Goal: Task Accomplishment & Management: Use online tool/utility

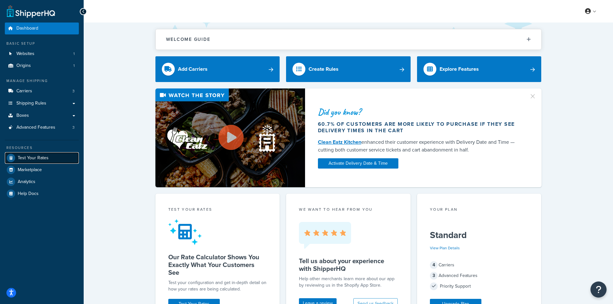
click at [20, 153] on link "Test Your Rates" at bounding box center [42, 158] width 74 height 12
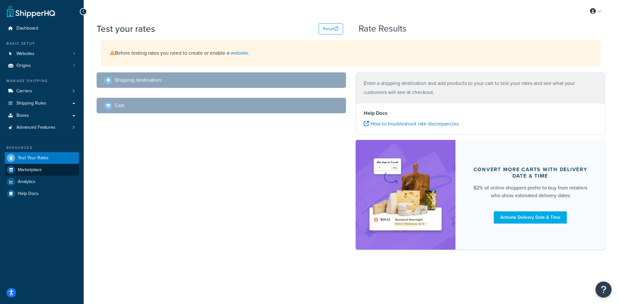
select select "[GEOGRAPHIC_DATA]"
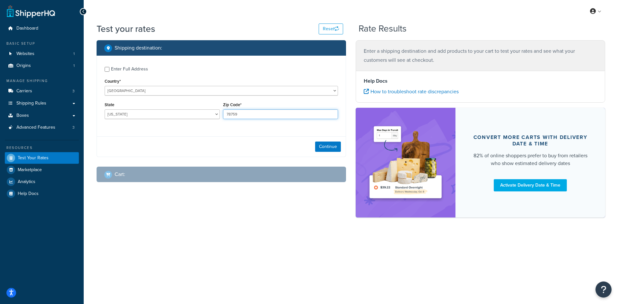
click at [242, 115] on input "78759" at bounding box center [280, 114] width 115 height 10
paste input "24326"
type input "24326"
click at [168, 114] on select "[US_STATE] [US_STATE] [US_STATE] [US_STATE] [US_STATE] Armed Forces Americas Ar…" at bounding box center [162, 114] width 115 height 10
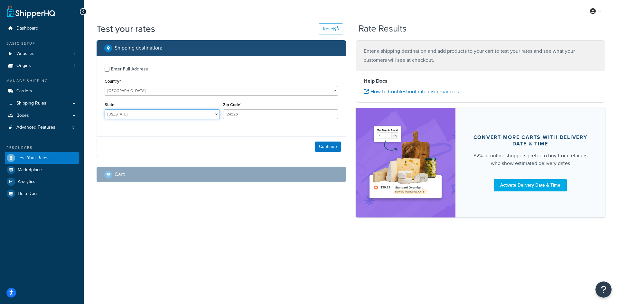
select select "VA"
click at [105, 109] on select "[US_STATE] [US_STATE] [US_STATE] [US_STATE] [US_STATE] Armed Forces Americas Ar…" at bounding box center [162, 114] width 115 height 10
click at [326, 145] on button "Continue" at bounding box center [328, 147] width 26 height 10
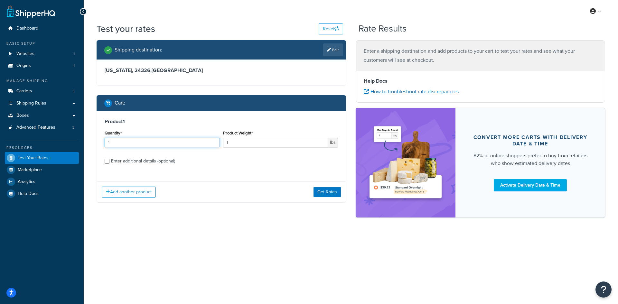
click at [138, 145] on input "1" at bounding box center [162, 143] width 115 height 10
type input "100"
paste input "1.33"
type input "11.33"
click at [319, 190] on button "Get Rates" at bounding box center [327, 192] width 27 height 10
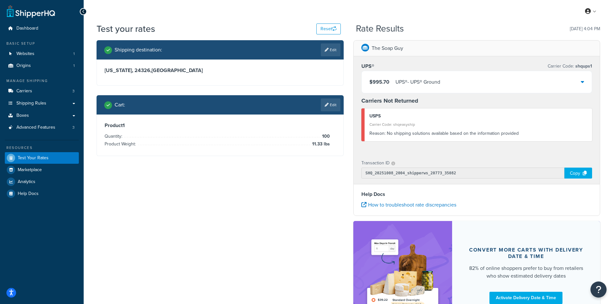
click at [392, 82] on div "$995.70 UPS® - UPS® Ground" at bounding box center [405, 82] width 71 height 9
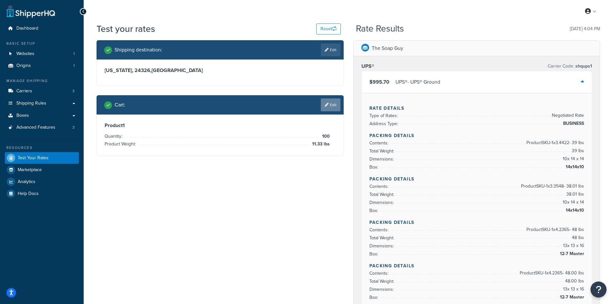
drag, startPoint x: 329, startPoint y: 102, endPoint x: 317, endPoint y: 103, distance: 12.3
click at [332, 48] on link "Edit" at bounding box center [331, 49] width 20 height 13
select select "VA"
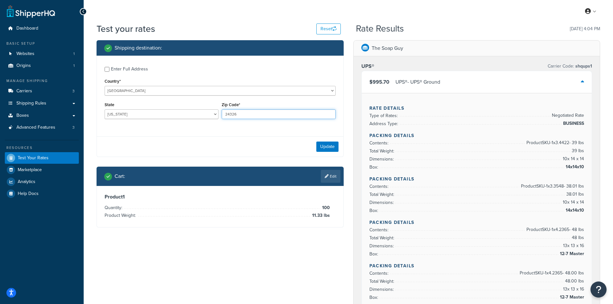
click at [230, 112] on input "24326" at bounding box center [279, 114] width 114 height 10
click at [231, 112] on input "24326" at bounding box center [279, 114] width 114 height 10
click at [230, 112] on input "24326" at bounding box center [279, 114] width 114 height 10
paste input "3.02"
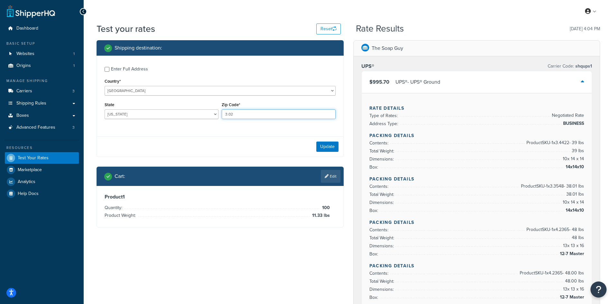
type input "3.02"
click at [160, 114] on select "[US_STATE] [US_STATE] [US_STATE] [US_STATE] [US_STATE] Armed Forces Americas Ar…" at bounding box center [162, 114] width 114 height 10
select select "MA"
click at [105, 109] on select "[US_STATE] [US_STATE] [US_STATE] [US_STATE] [US_STATE] Armed Forces Americas Ar…" at bounding box center [162, 114] width 114 height 10
click at [330, 145] on button "Update" at bounding box center [328, 147] width 22 height 10
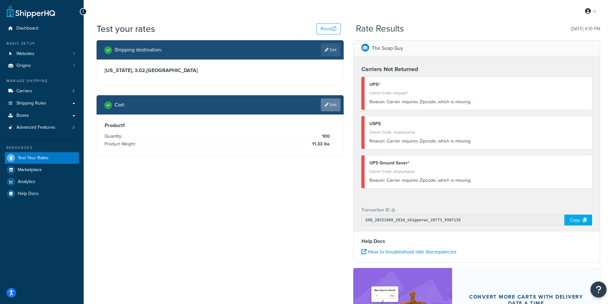
click at [330, 106] on link "Edit" at bounding box center [331, 105] width 20 height 13
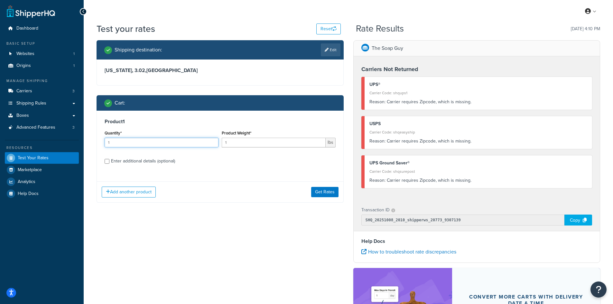
click at [167, 141] on input "1" at bounding box center [162, 143] width 114 height 10
type input "100"
paste input "3.02"
type input "3.02"
click at [320, 189] on button "Get Rates" at bounding box center [324, 192] width 27 height 10
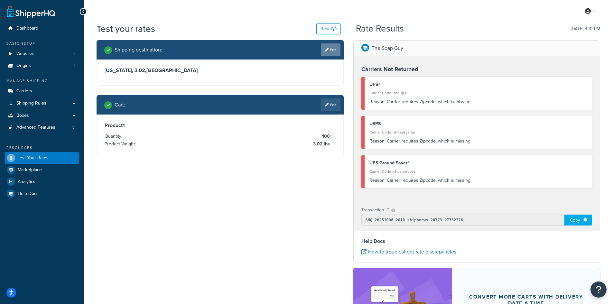
click at [325, 47] on link "Edit" at bounding box center [331, 49] width 20 height 13
select select "MA"
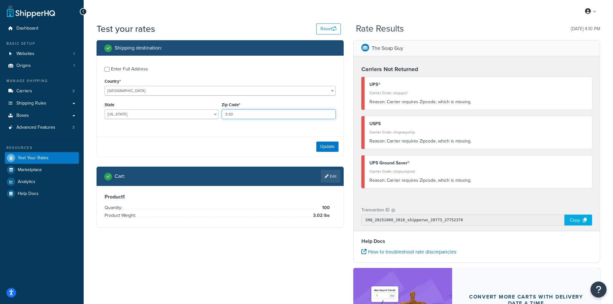
click at [237, 111] on input "3.02" at bounding box center [279, 114] width 114 height 10
paste input "01516"
type input "01516"
click at [321, 144] on button "Update" at bounding box center [328, 147] width 22 height 10
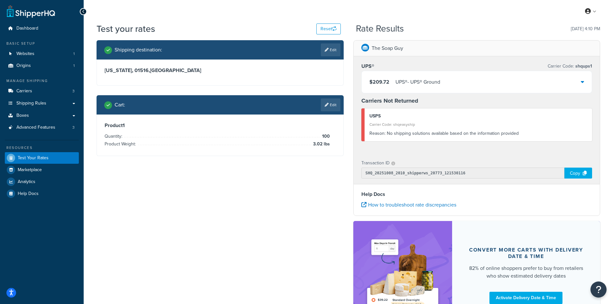
click at [414, 85] on div "UPS® - UPS® Ground" at bounding box center [418, 82] width 45 height 9
